Goal: Transaction & Acquisition: Purchase product/service

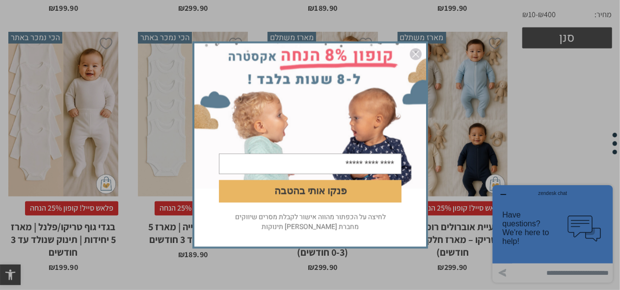
click at [414, 56] on img "סגור" at bounding box center [416, 55] width 12 height 12
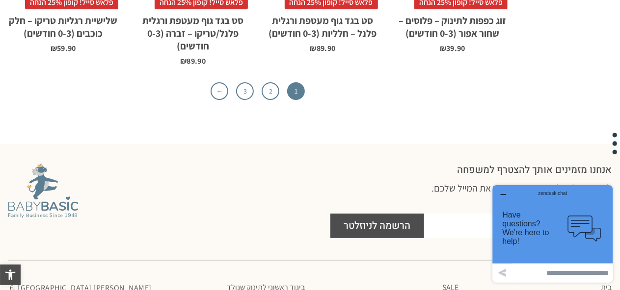
scroll to position [3297, 0]
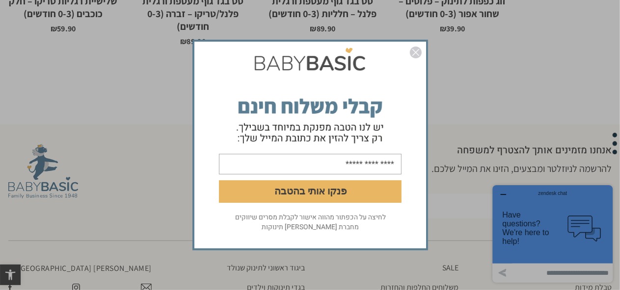
click at [418, 54] on img "סגור" at bounding box center [416, 53] width 12 height 12
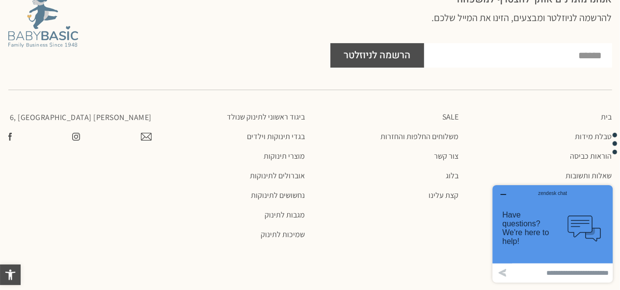
scroll to position [3453, 0]
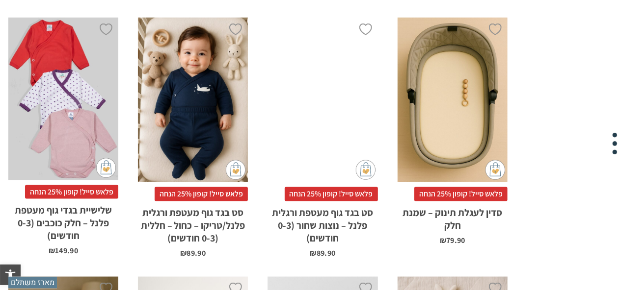
scroll to position [716, 0]
